Goal: Task Accomplishment & Management: Use online tool/utility

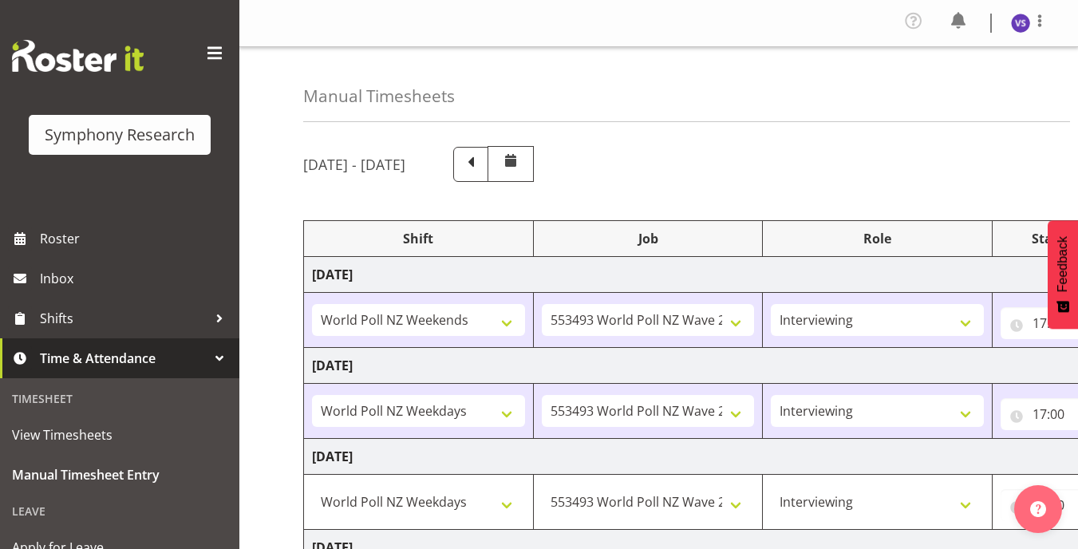
select select "41319"
select select "10527"
select select "47"
select select "41604"
select select "10527"
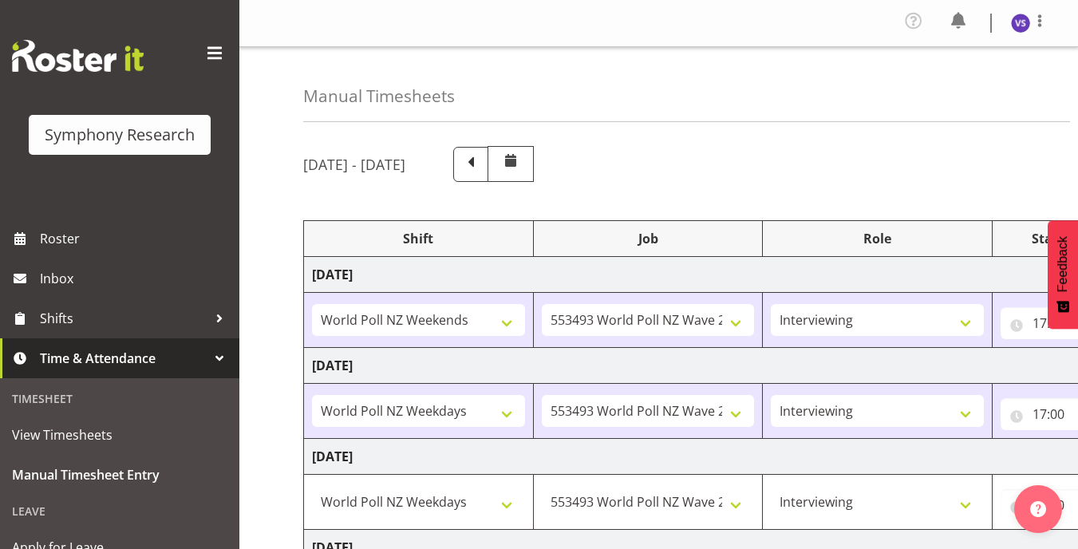
select select "47"
select select "41604"
select select "10527"
select select "47"
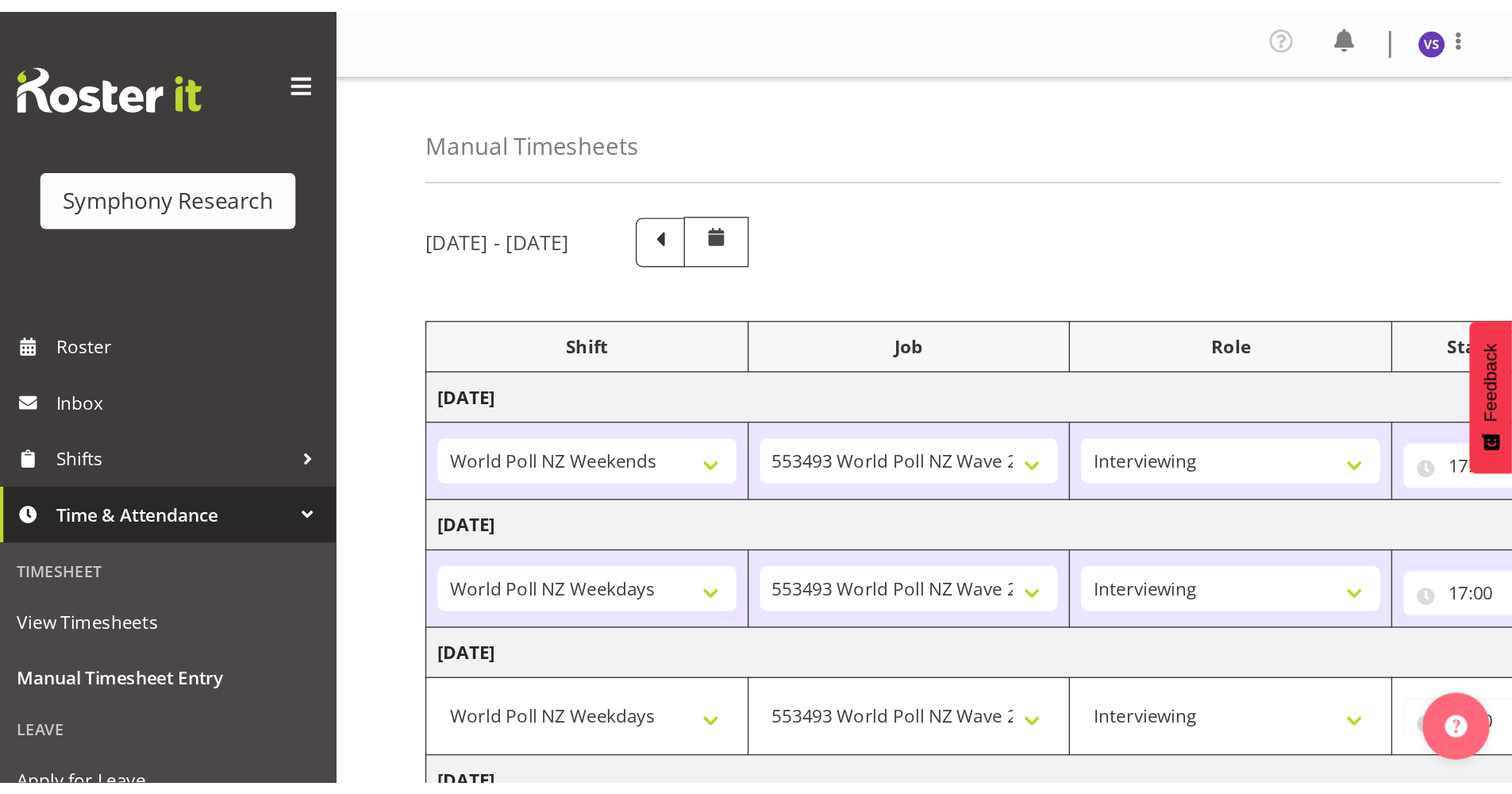
scroll to position [80, 0]
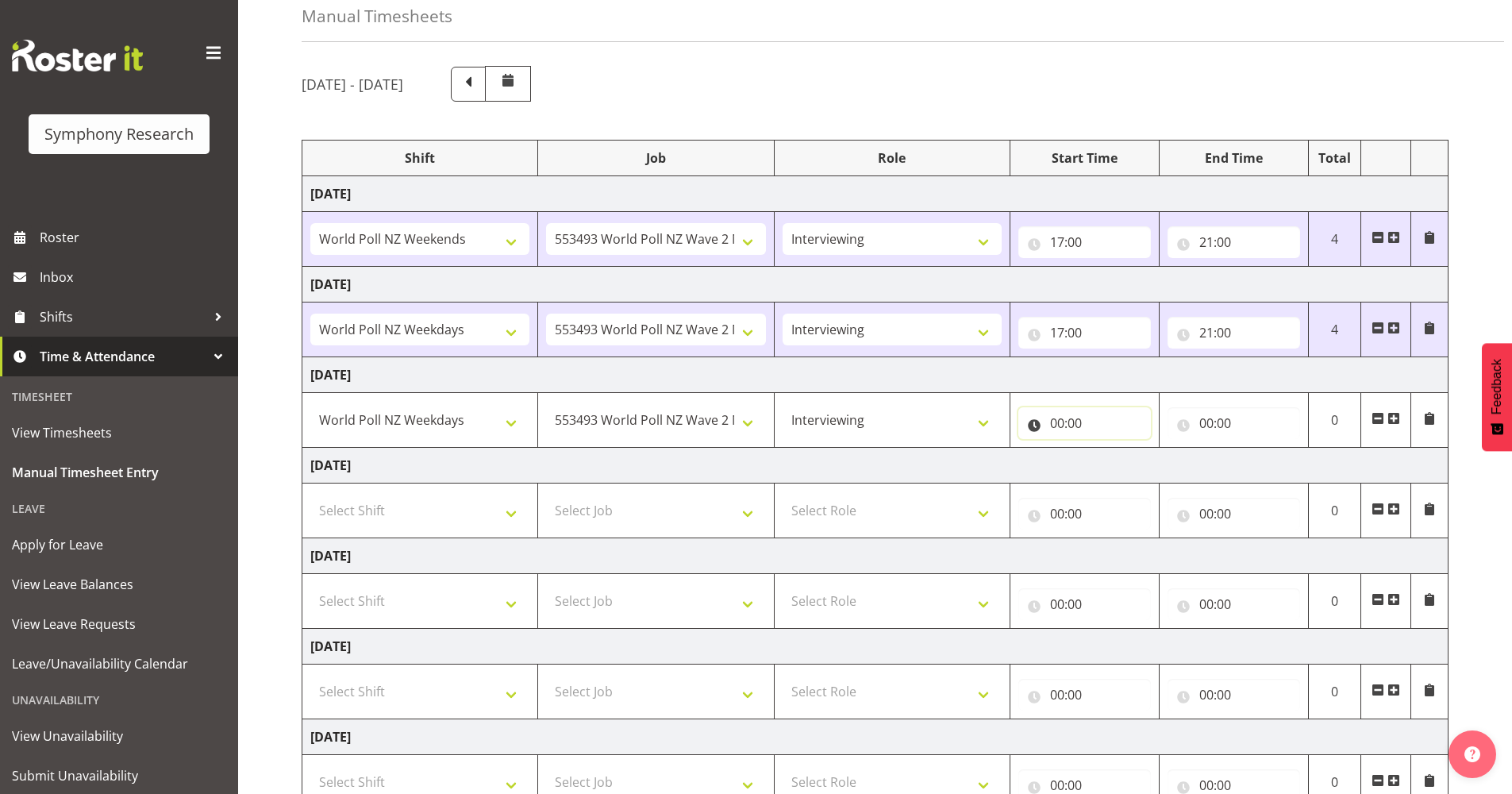
click at [1055, 426] on input "00:00" at bounding box center [1084, 423] width 132 height 32
click at [1071, 465] on select "00 01 02 03 04 05 06 07 08 09 10 11 12 13 14 15 16 17 18 19 20 21 22 23" at bounding box center [1127, 465] width 36 height 32
select select "17"
click at [1071, 449] on select "00 01 02 03 04 05 06 07 08 09 10 11 12 13 14 15 16 17 18 19 20 21 22 23" at bounding box center [1127, 465] width 36 height 32
type input "17:00"
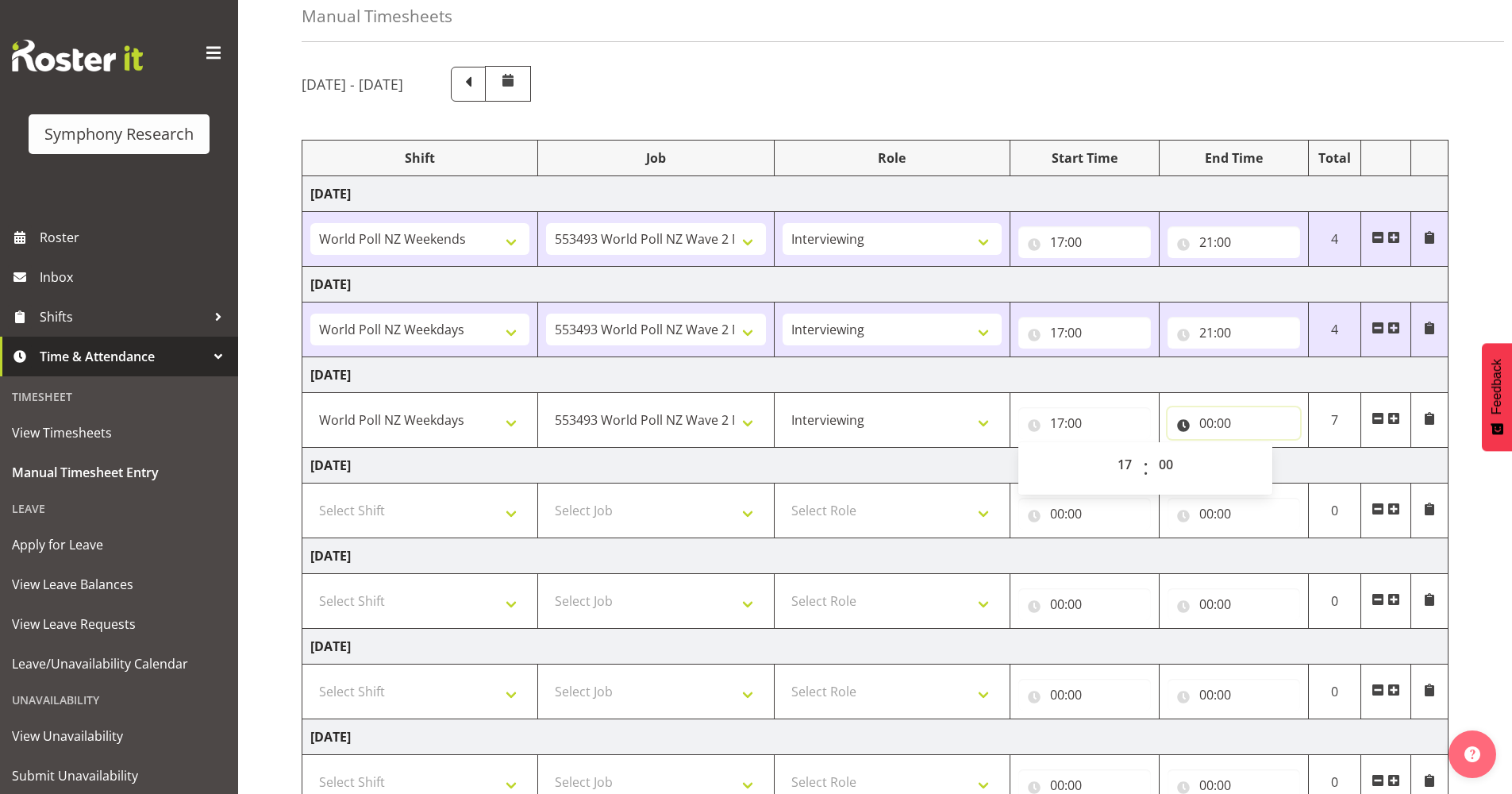
click at [1071, 427] on input "00:00" at bounding box center [1233, 423] width 132 height 32
click at [1071, 467] on select "00 01 02 03 04 05 06 07 08 09 10 11 12 13 14 15 16 17 18 19 20 21 22 23" at bounding box center [1276, 465] width 36 height 32
select select "20"
click at [1071, 449] on select "00 01 02 03 04 05 06 07 08 09 10 11 12 13 14 15 16 17 18 19 20 21 22 23" at bounding box center [1276, 465] width 36 height 32
type input "20:00"
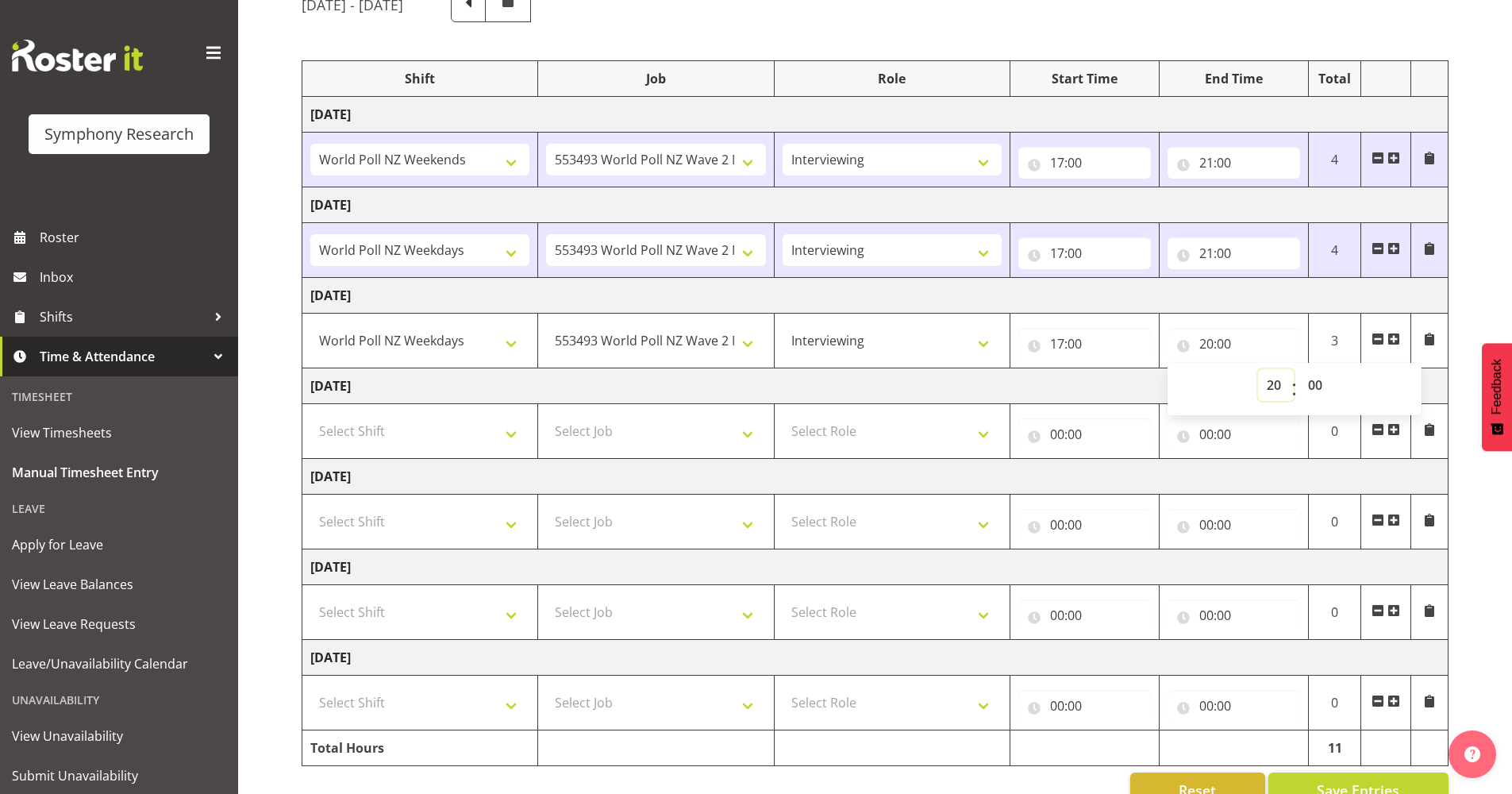
scroll to position [196, 0]
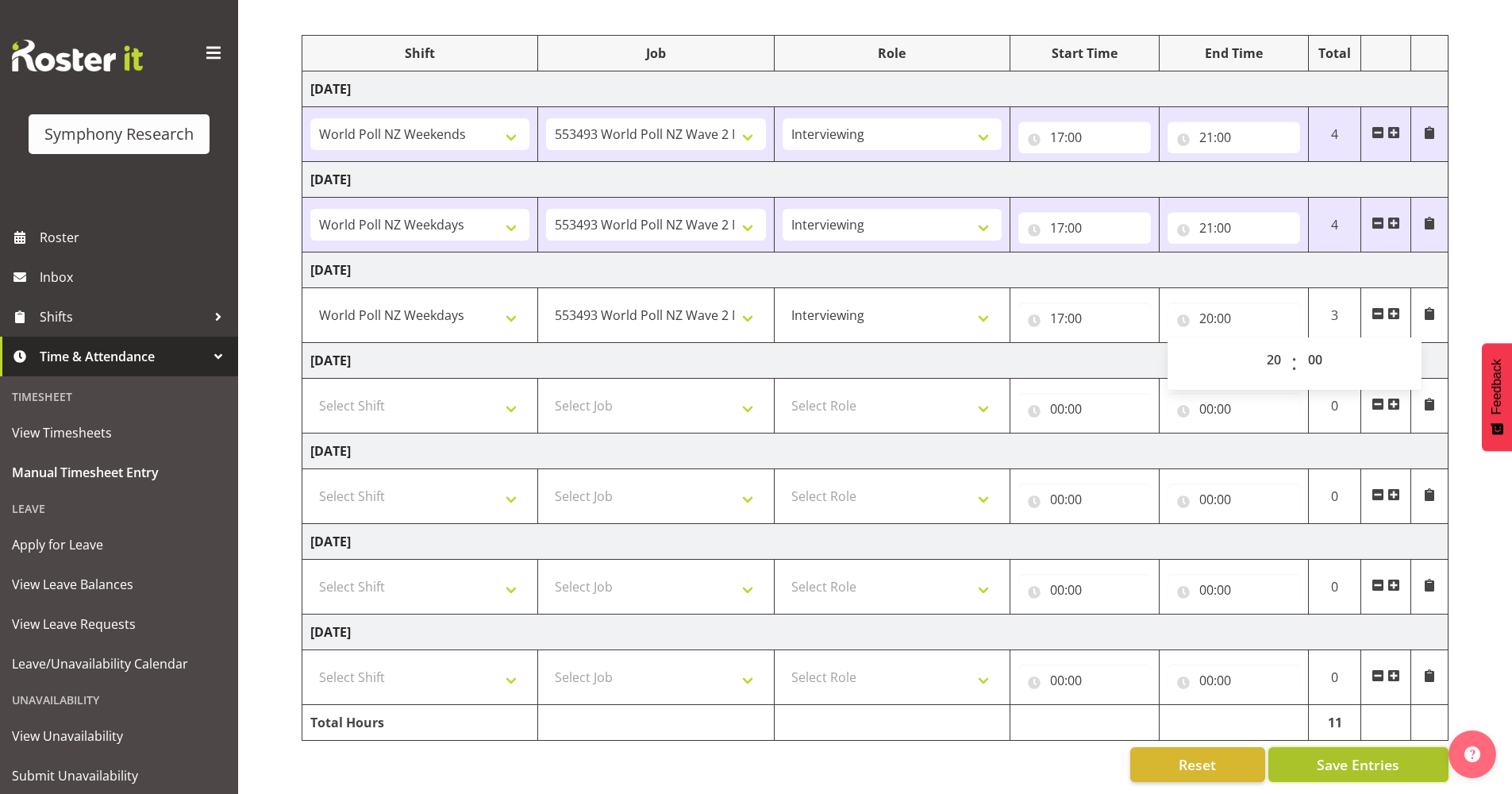
drag, startPoint x: 1359, startPoint y: 752, endPoint x: 1310, endPoint y: 735, distance: 51.9
click at [1071, 545] on span "Save Entries" at bounding box center [1358, 764] width 83 height 21
